Goal: Information Seeking & Learning: Stay updated

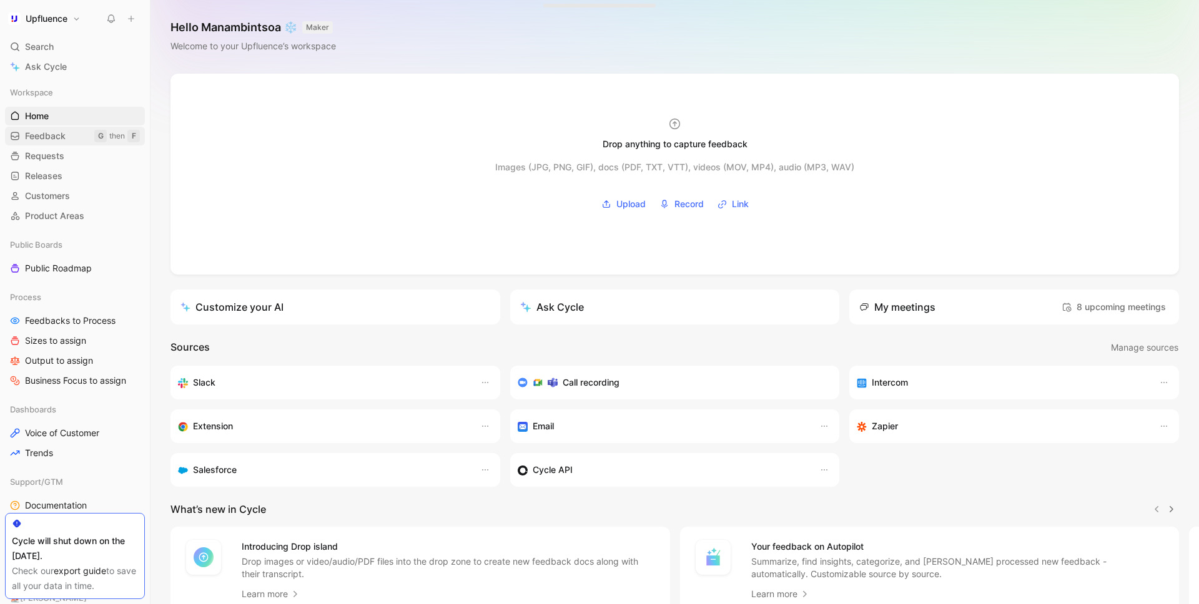
click at [53, 136] on span "Feedback" at bounding box center [45, 136] width 41 height 12
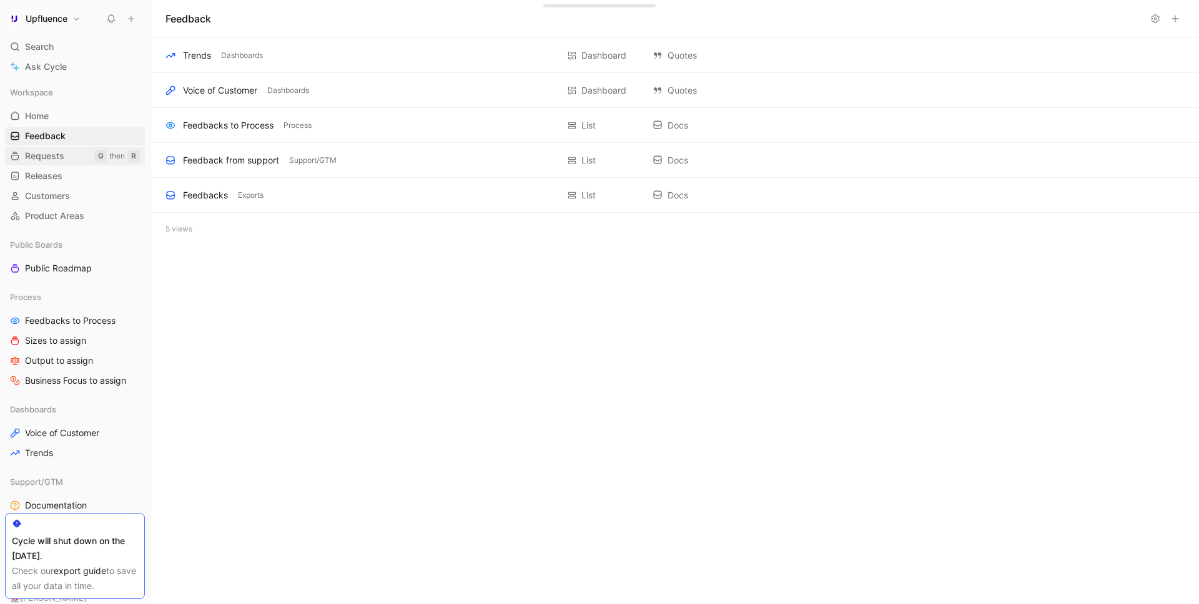
click at [56, 157] on span "Requests" at bounding box center [44, 156] width 39 height 12
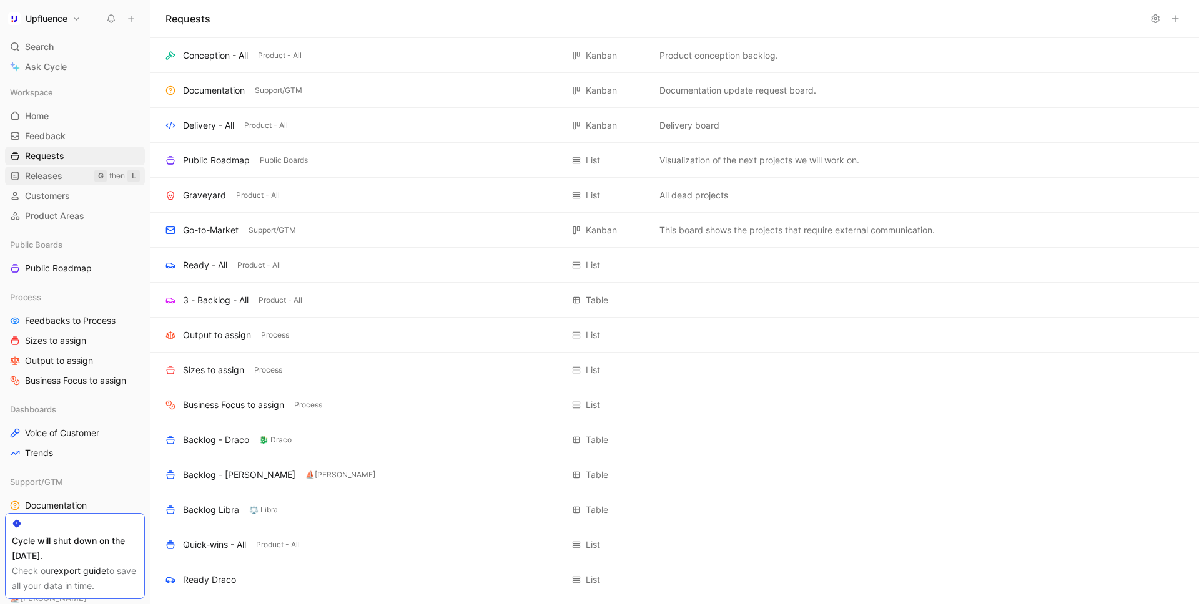
click at [49, 178] on span "Releases" at bounding box center [43, 176] width 37 height 12
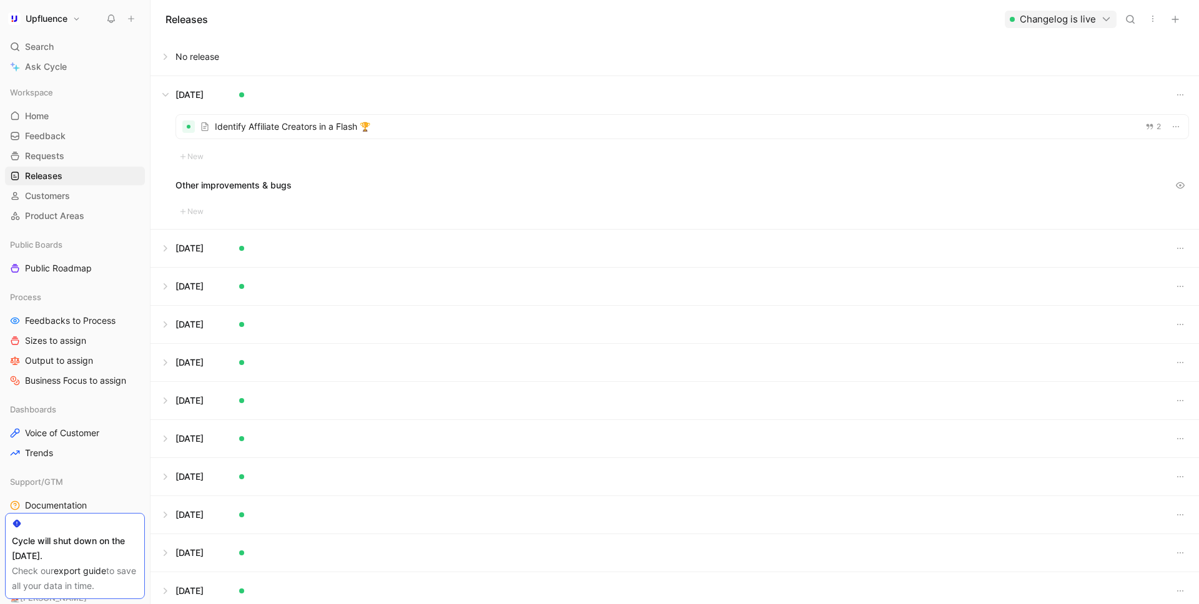
click at [167, 96] on button at bounding box center [674, 94] width 1047 height 37
click at [173, 66] on button at bounding box center [674, 56] width 1047 height 37
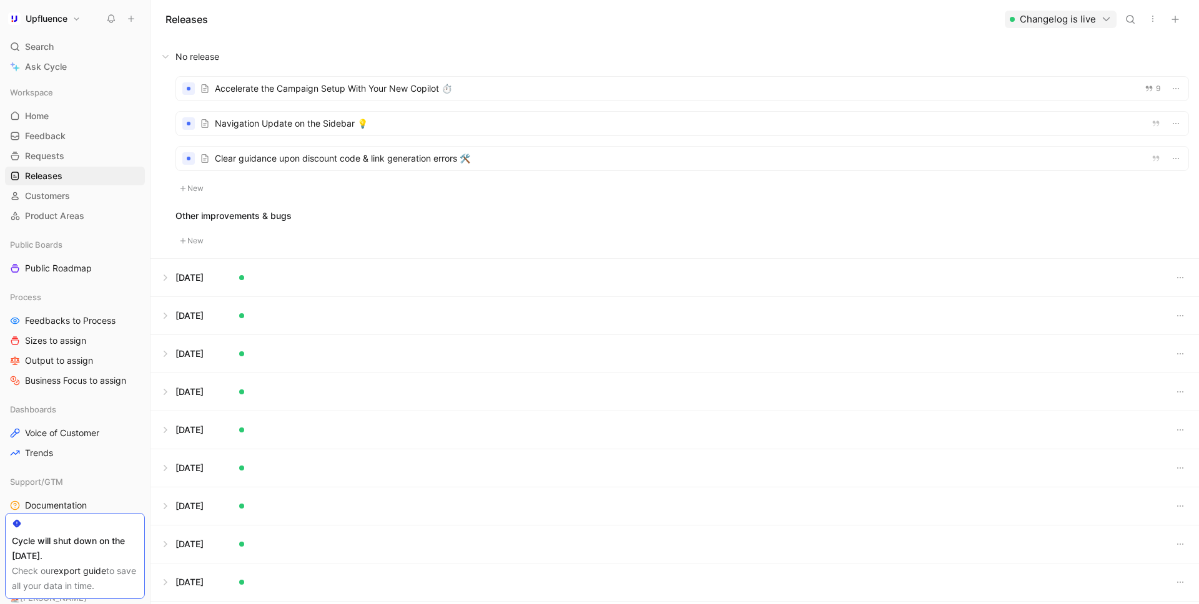
click at [379, 114] on div at bounding box center [682, 124] width 1012 height 24
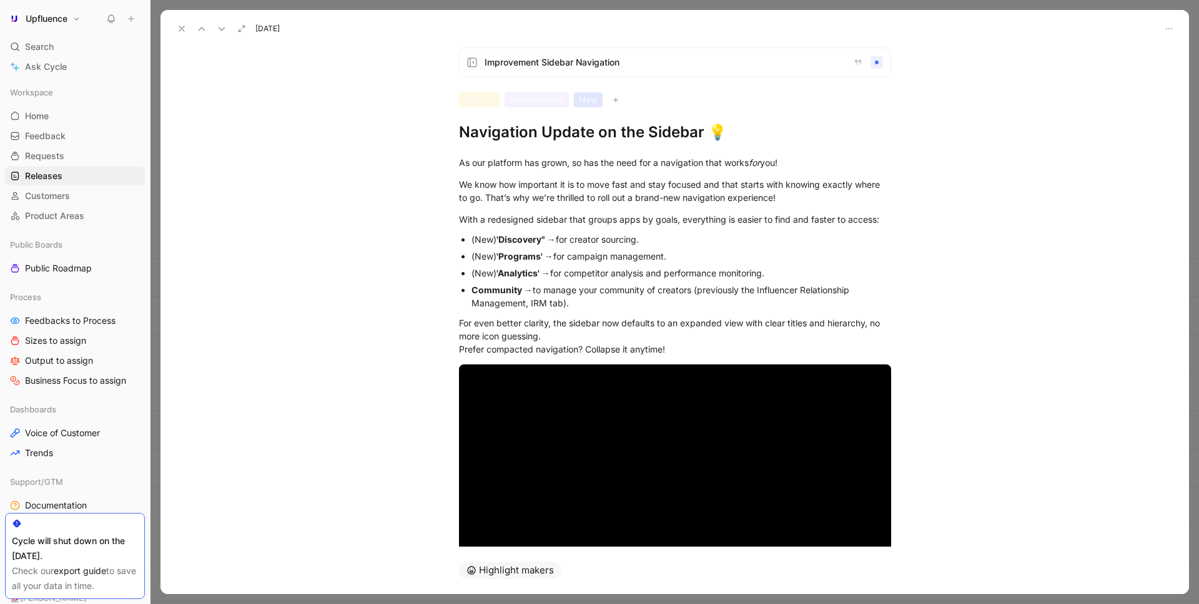
click at [185, 34] on button at bounding box center [181, 28] width 17 height 17
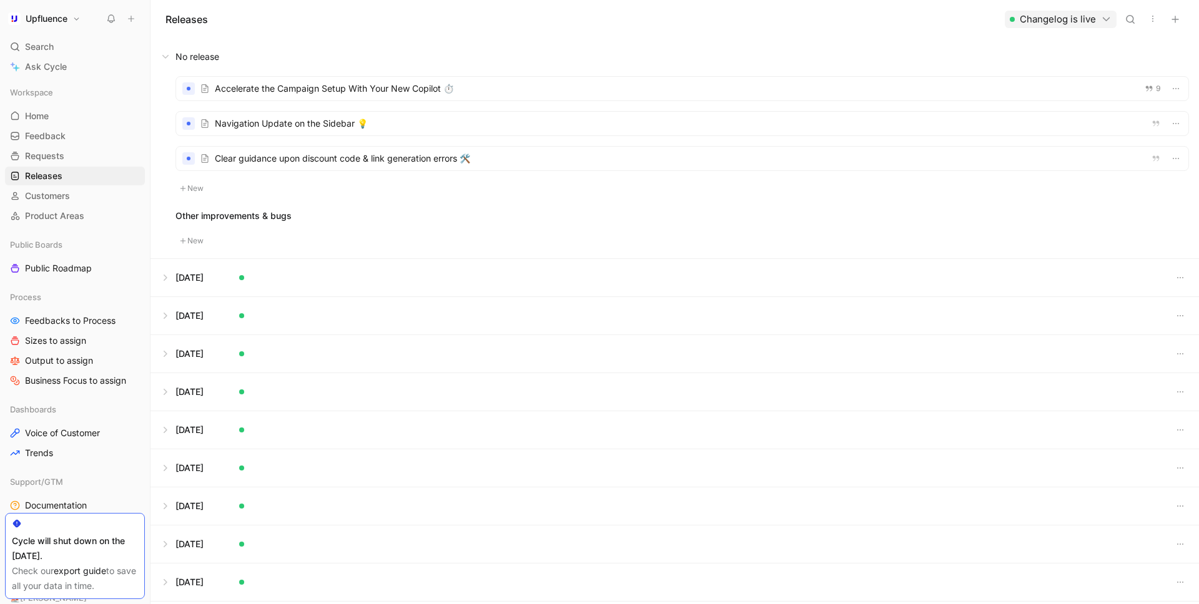
click at [171, 277] on button at bounding box center [674, 277] width 1047 height 37
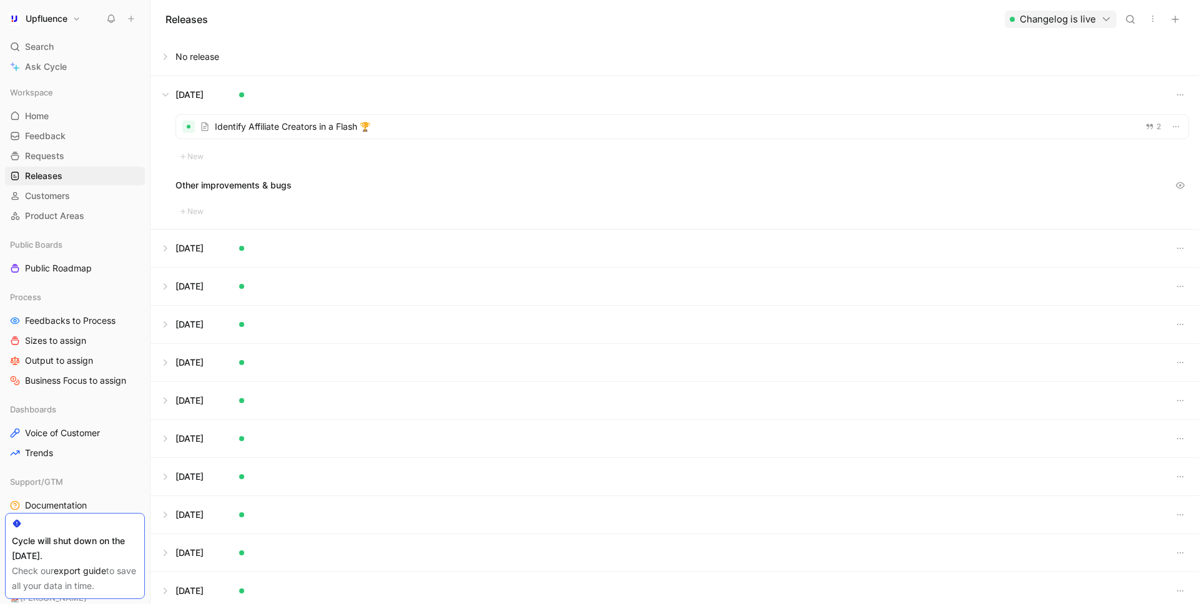
click at [165, 250] on button at bounding box center [674, 248] width 1047 height 37
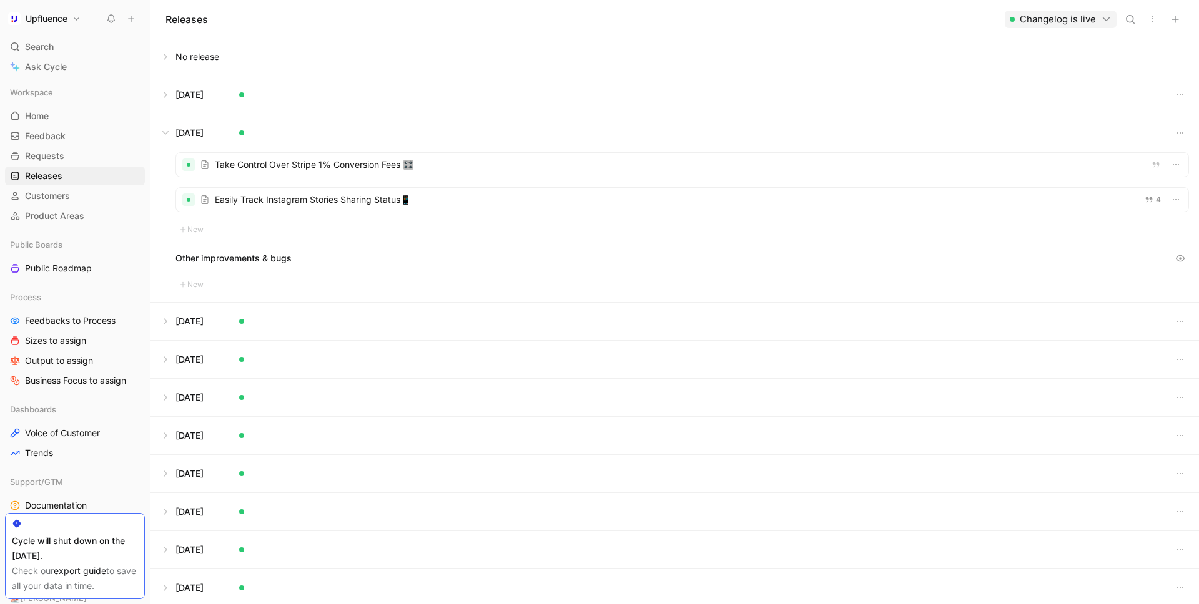
click at [169, 326] on button at bounding box center [674, 321] width 1047 height 37
click at [169, 326] on button at bounding box center [674, 324] width 1047 height 37
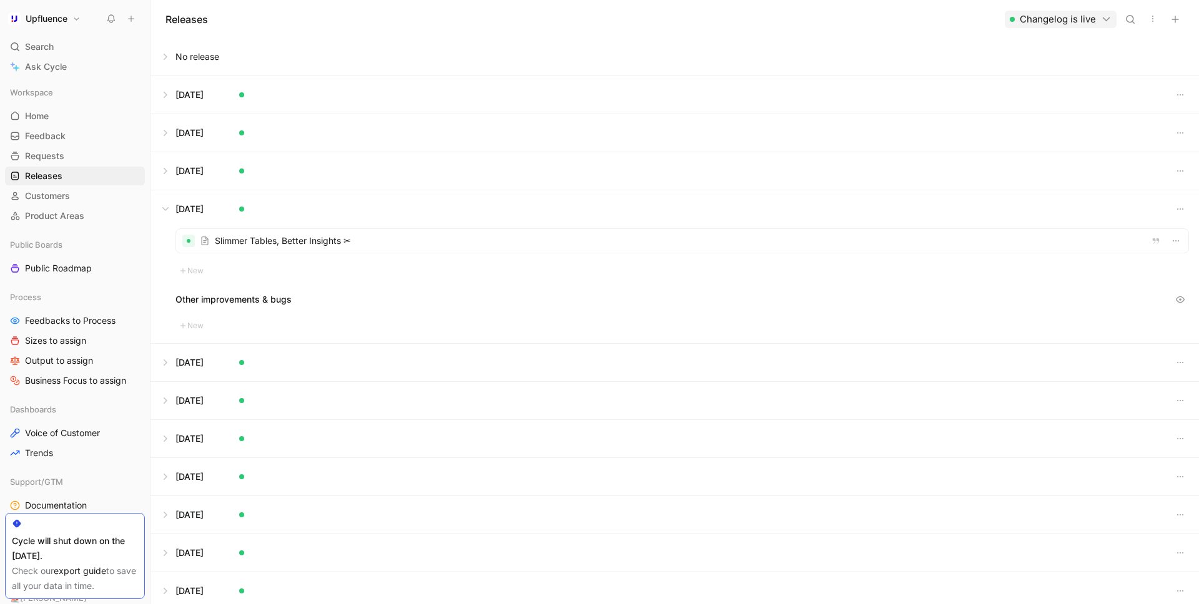
click at [168, 363] on button at bounding box center [674, 362] width 1047 height 37
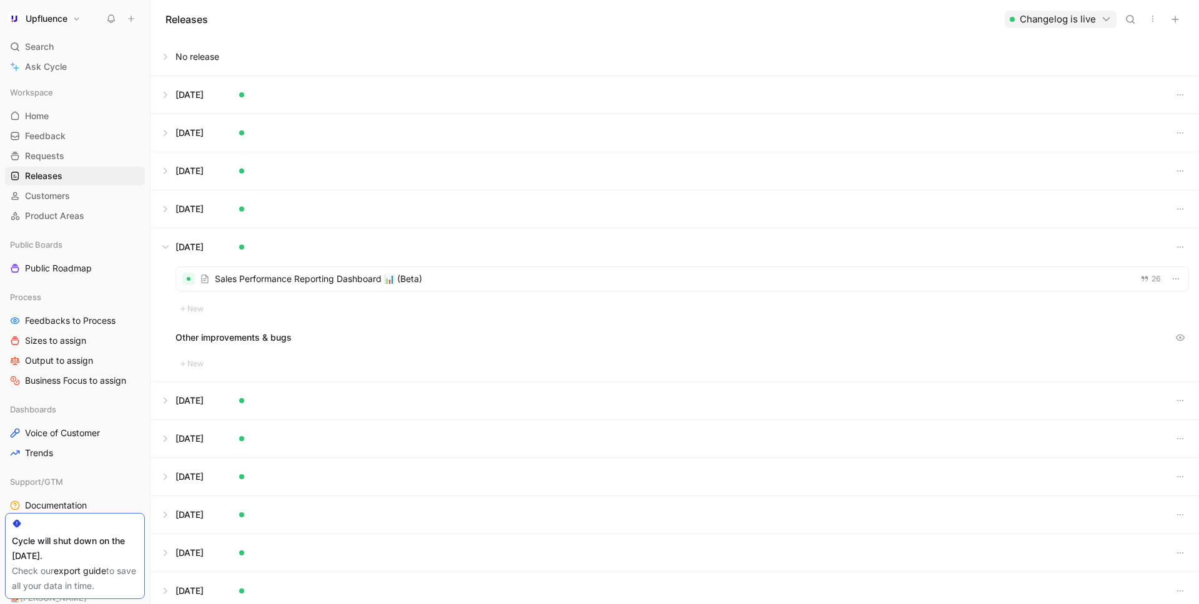
click at [357, 280] on div at bounding box center [682, 279] width 1012 height 24
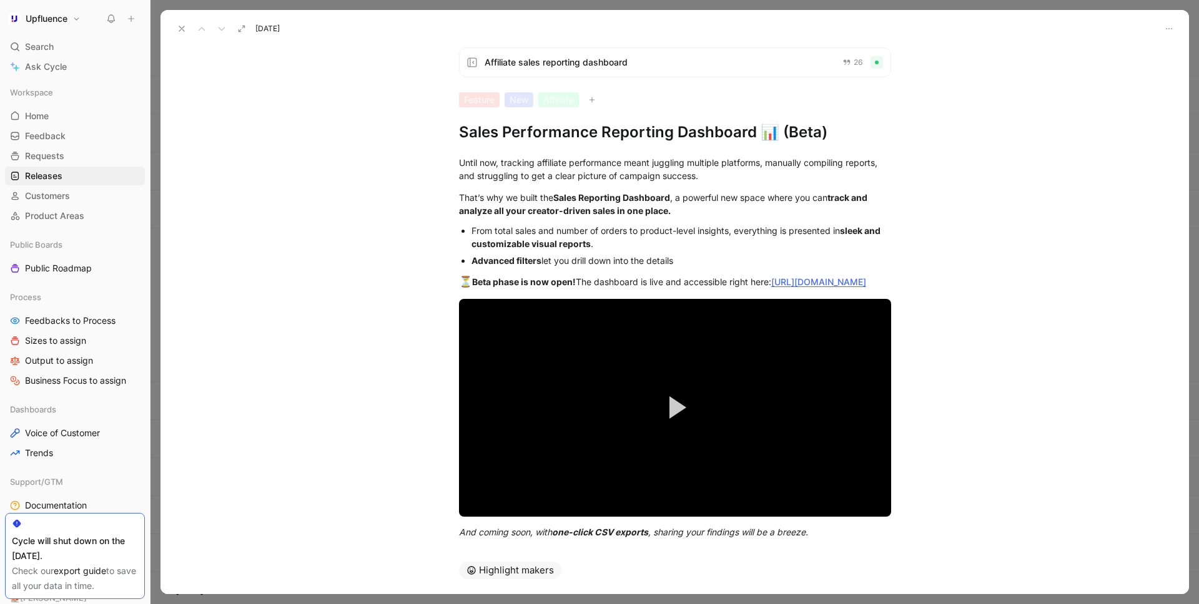
click at [978, 69] on div "Affiliate sales reporting dashboard 26 Feature New Affiliate Sales Performance …" at bounding box center [674, 292] width 1028 height 510
click at [184, 31] on use at bounding box center [181, 28] width 5 height 5
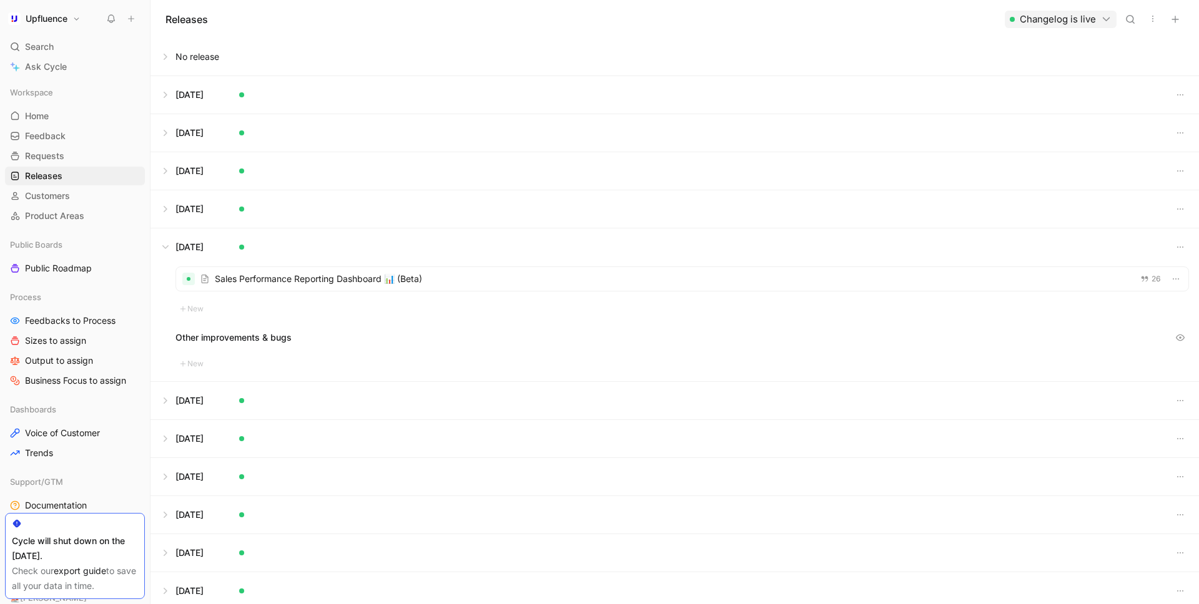
click at [165, 249] on button at bounding box center [674, 247] width 1047 height 37
click at [171, 91] on button at bounding box center [674, 94] width 1047 height 37
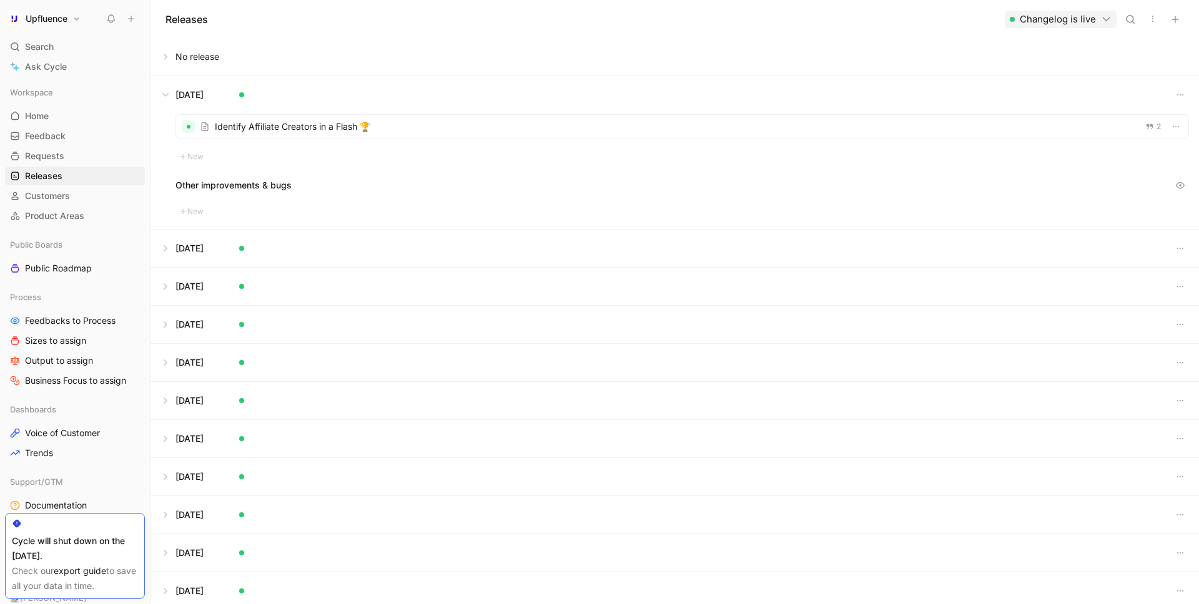
click at [168, 64] on button at bounding box center [674, 56] width 1047 height 37
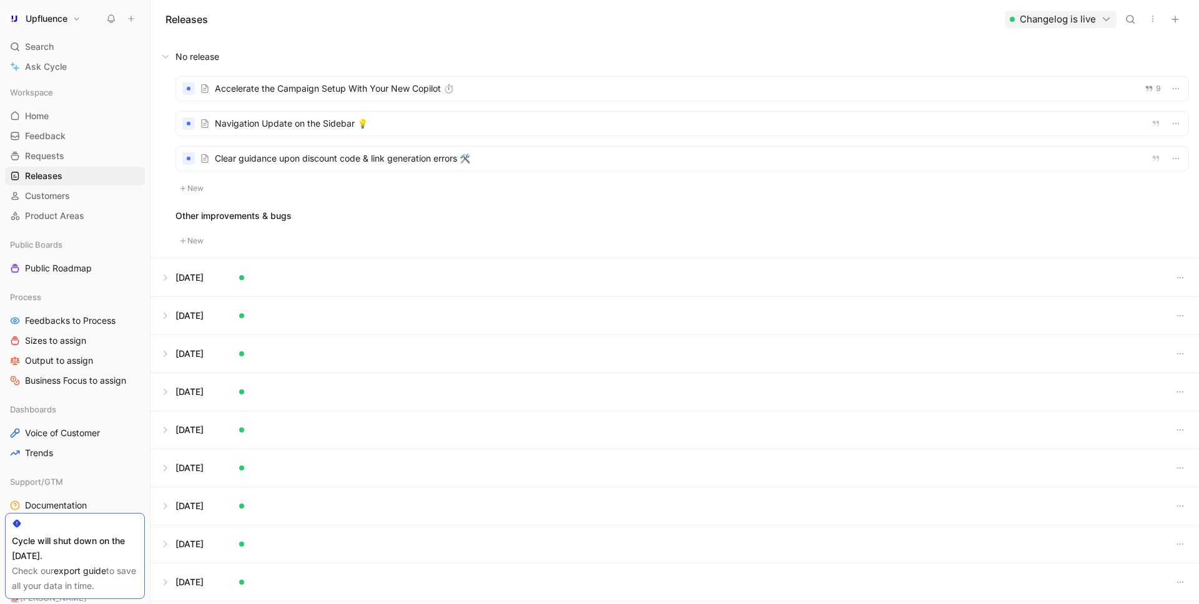
click at [395, 122] on div at bounding box center [682, 124] width 1012 height 24
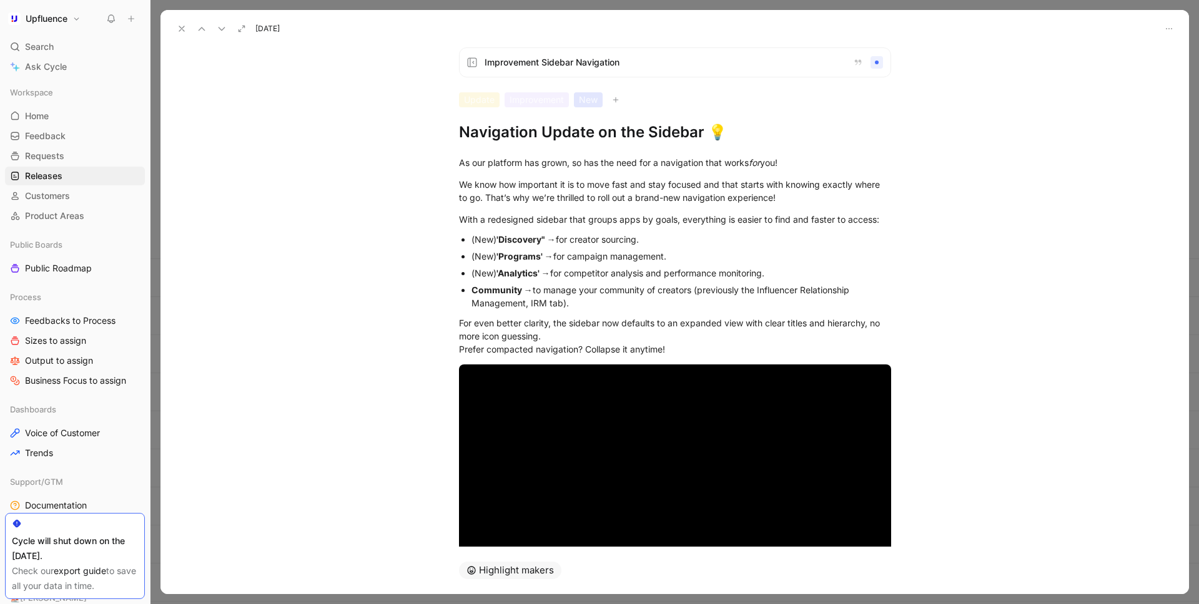
click at [1177, 27] on div "[DATE]" at bounding box center [674, 23] width 1028 height 27
click at [1172, 27] on icon "button" at bounding box center [1169, 29] width 10 height 10
click at [179, 29] on div at bounding box center [599, 302] width 1199 height 604
click at [181, 29] on use at bounding box center [181, 28] width 5 height 5
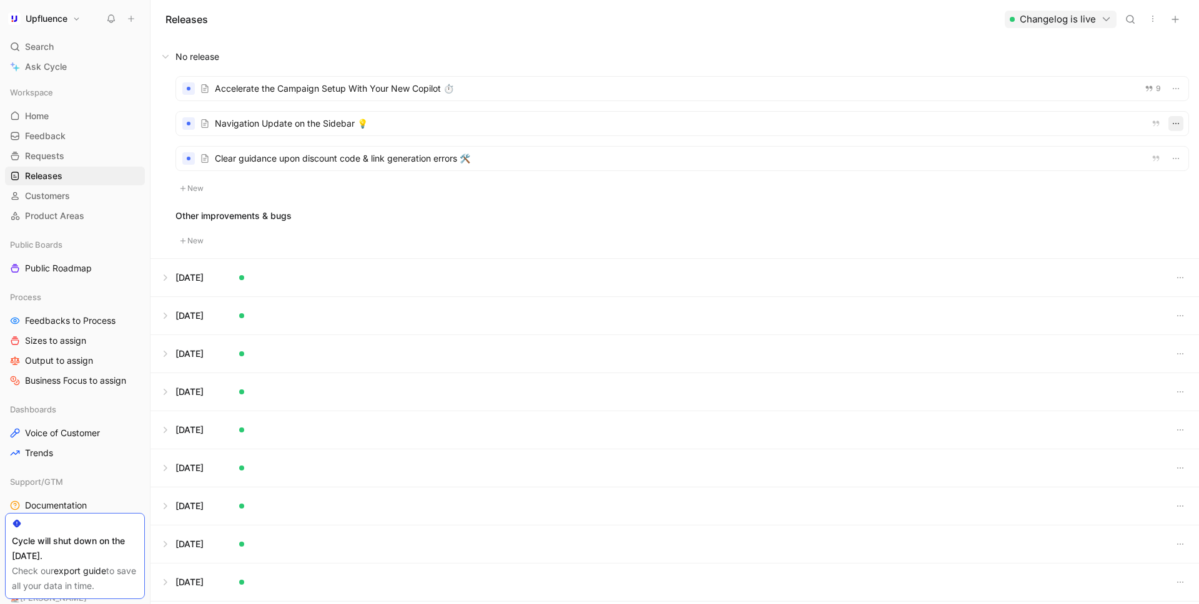
click at [1174, 129] on button "button" at bounding box center [1175, 123] width 15 height 15
click at [1040, 172] on div "New release" at bounding box center [1033, 174] width 57 height 15
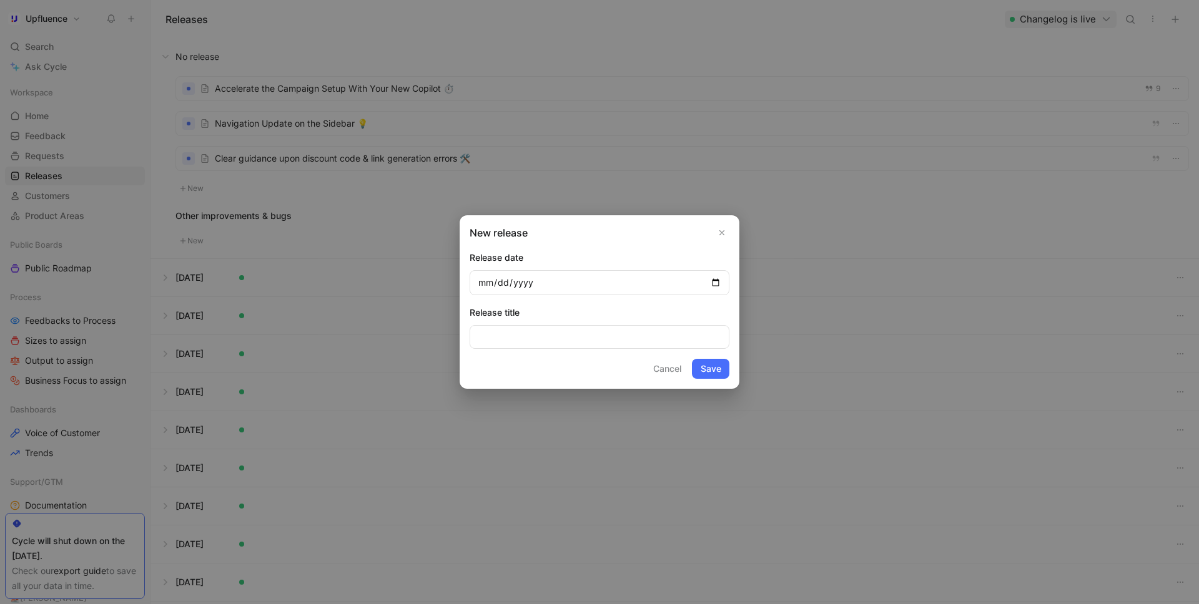
click at [626, 280] on input "date" at bounding box center [600, 282] width 260 height 25
click at [715, 285] on input "date" at bounding box center [600, 282] width 260 height 25
type input "[DATE]"
click at [708, 363] on button "Save" at bounding box center [710, 369] width 37 height 20
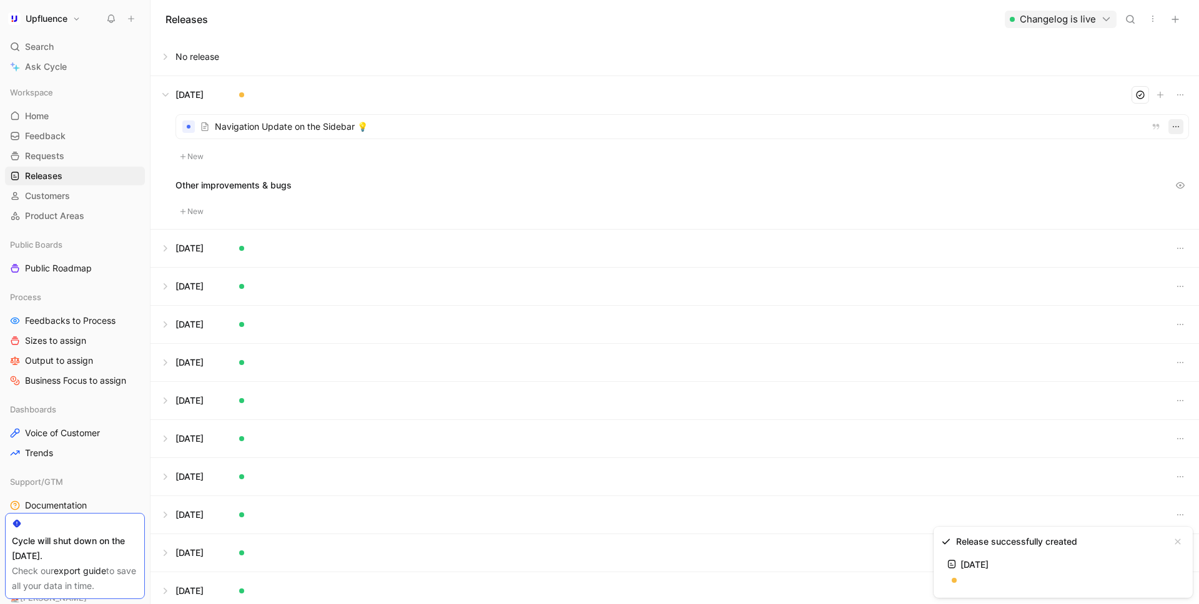
click at [1173, 127] on use "button" at bounding box center [1176, 126] width 6 height 1
click at [746, 112] on button at bounding box center [674, 94] width 1047 height 37
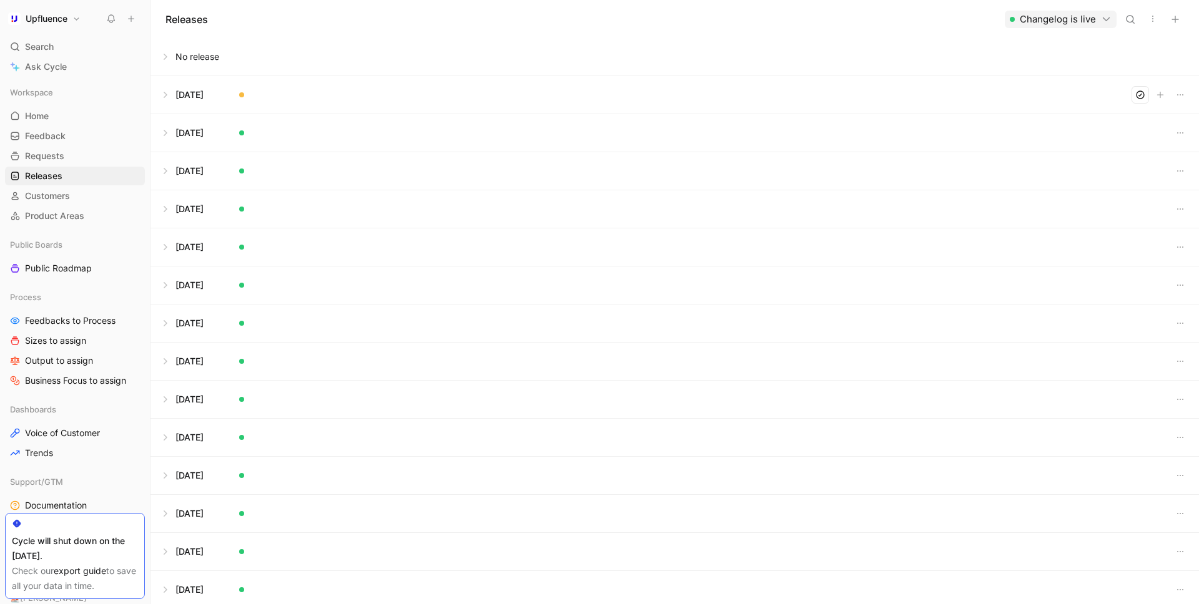
click at [699, 89] on button at bounding box center [674, 94] width 1047 height 37
click at [642, 123] on div at bounding box center [682, 127] width 1012 height 24
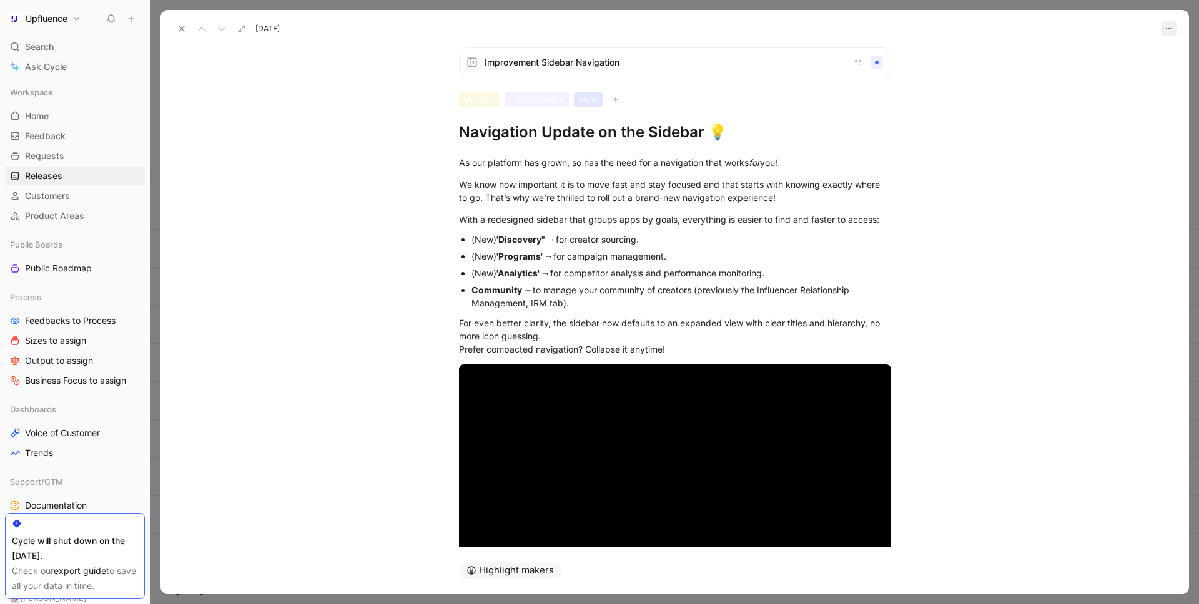
click at [1175, 34] on button "button" at bounding box center [1168, 28] width 15 height 15
click at [184, 29] on icon at bounding box center [182, 29] width 10 height 10
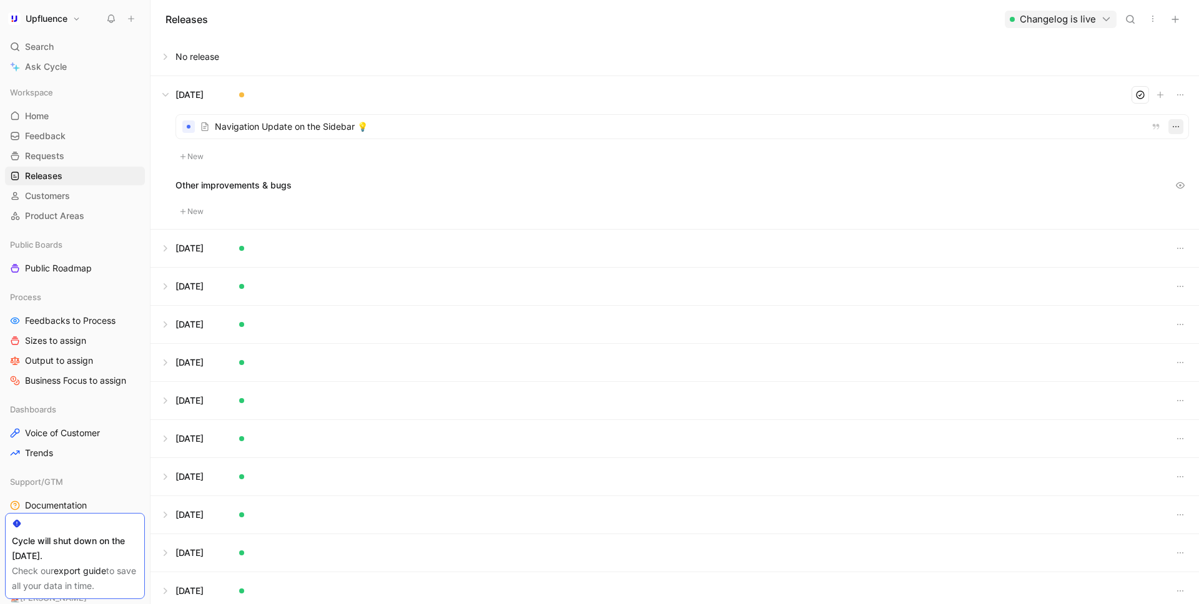
click at [1176, 124] on icon "button" at bounding box center [1176, 127] width 10 height 10
click at [1148, 167] on div "Edit release date" at bounding box center [1129, 172] width 69 height 15
click at [1180, 129] on icon "button" at bounding box center [1176, 127] width 10 height 10
click at [433, 134] on div at bounding box center [599, 302] width 1199 height 604
click at [422, 130] on div at bounding box center [682, 127] width 1012 height 24
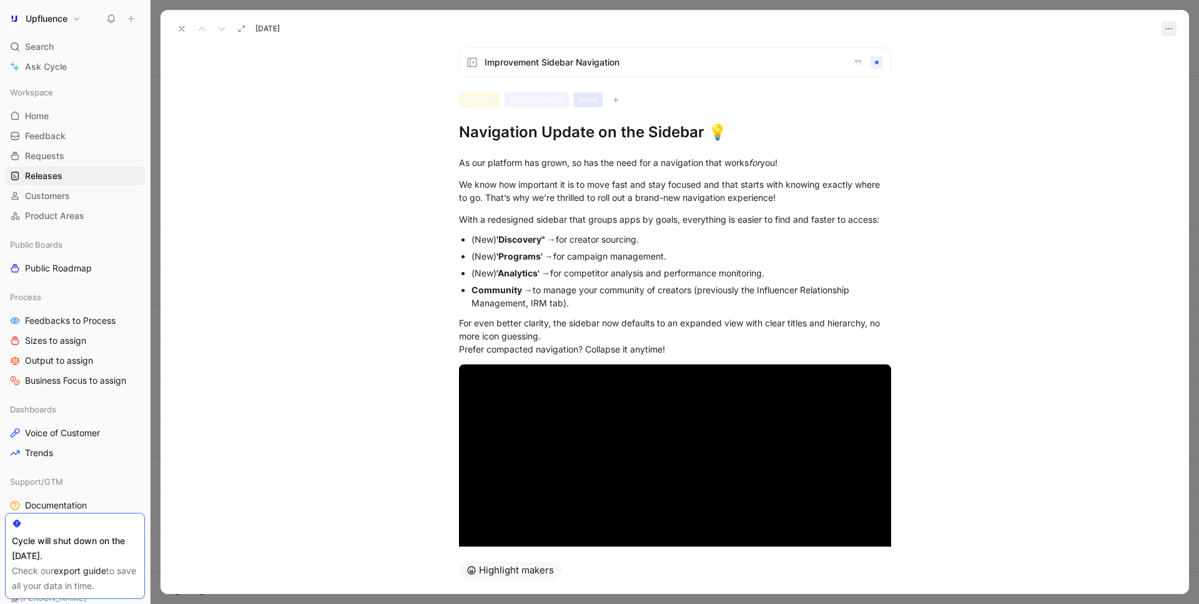
click at [1166, 27] on icon "button" at bounding box center [1169, 29] width 10 height 10
click at [1071, 126] on div "Improvement Sidebar Navigation Update Improvement New Navigation Update on the …" at bounding box center [674, 292] width 1028 height 510
click at [181, 30] on icon at bounding box center [182, 29] width 10 height 10
